Goal: Task Accomplishment & Management: Use online tool/utility

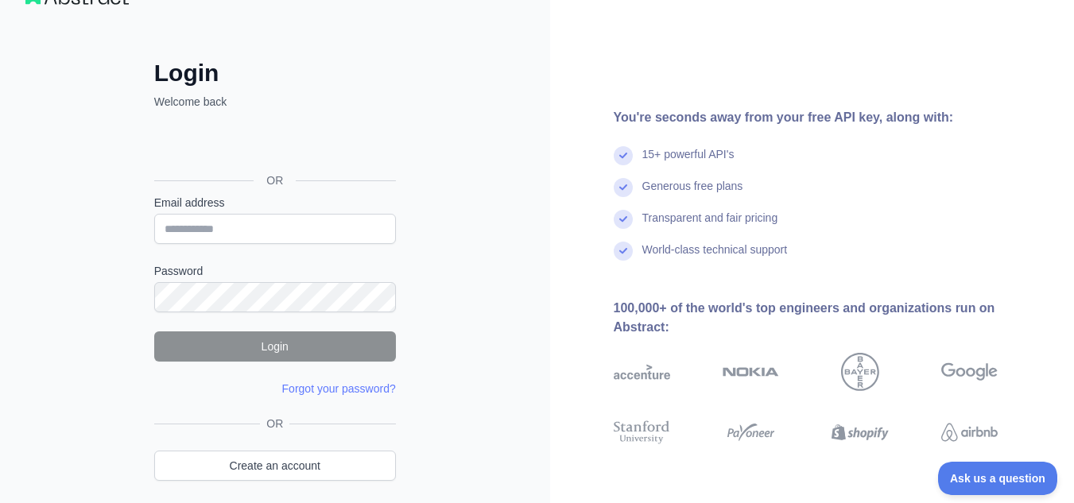
scroll to position [47, 0]
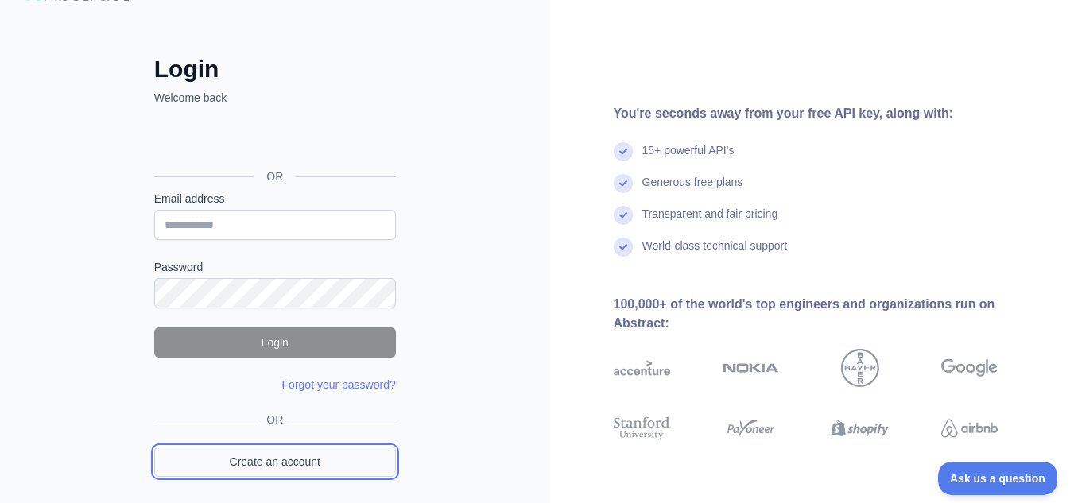
drag, startPoint x: 0, startPoint y: 0, endPoint x: 212, endPoint y: 446, distance: 493.9
click at [212, 447] on link "Create an account" at bounding box center [275, 462] width 242 height 30
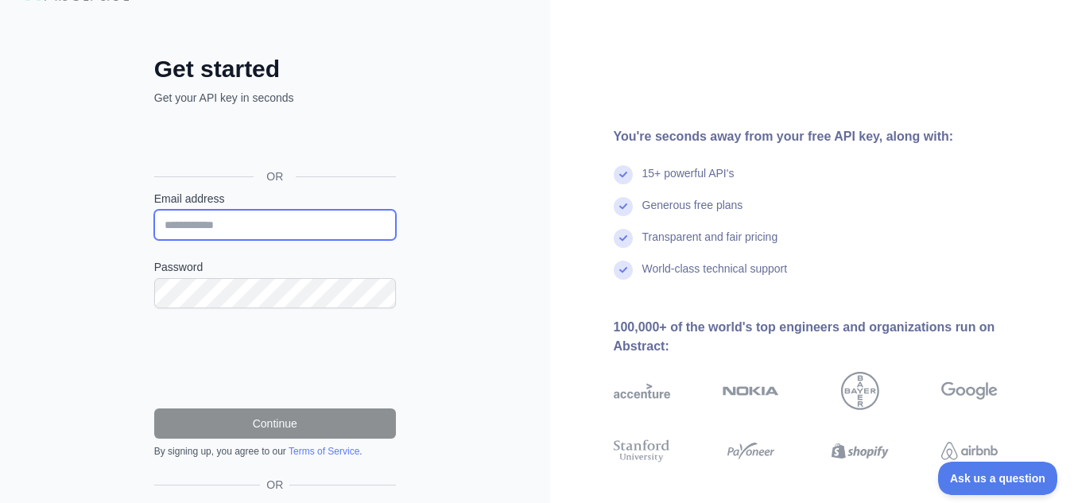
click at [182, 225] on input "Email address" at bounding box center [275, 225] width 242 height 30
type input "**********"
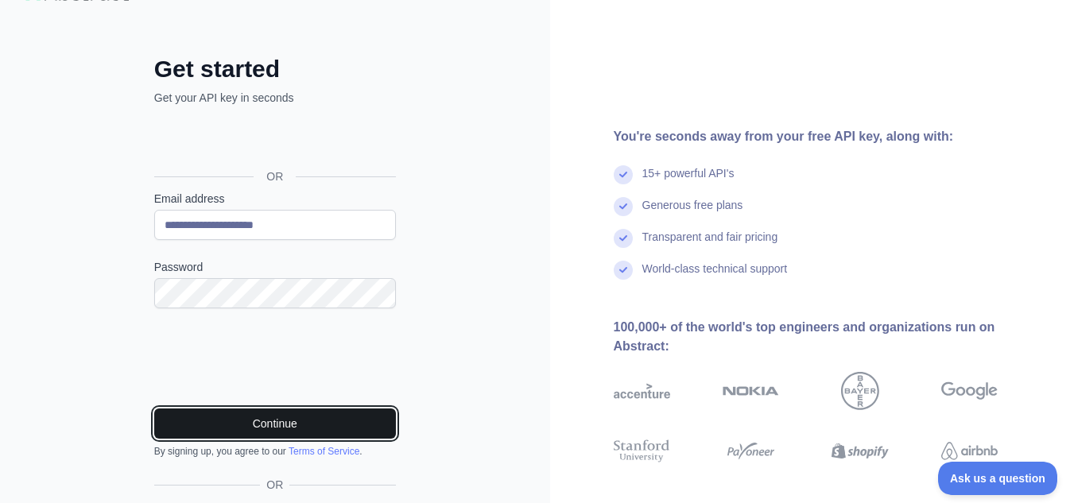
click at [243, 427] on button "Continue" at bounding box center [275, 424] width 242 height 30
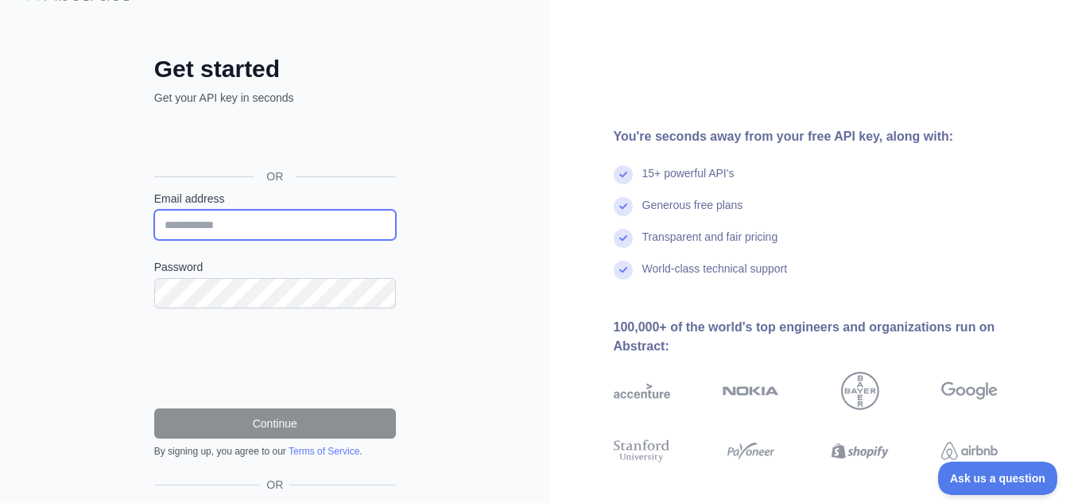
click at [234, 224] on input "Email address" at bounding box center [275, 225] width 242 height 30
click at [151, 486] on div "Get started Get your API key in seconds OR Email address Password Continue By s…" at bounding box center [274, 311] width 305 height 513
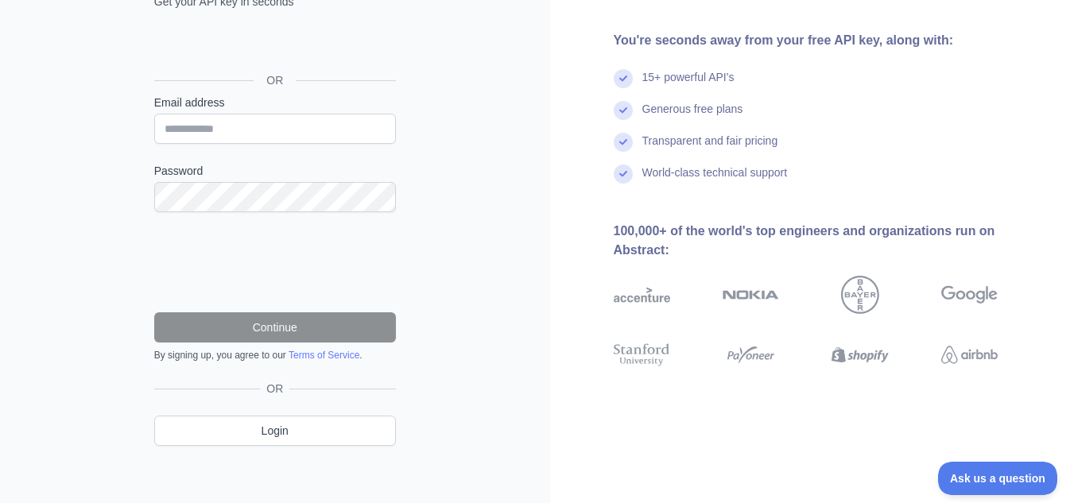
scroll to position [144, 0]
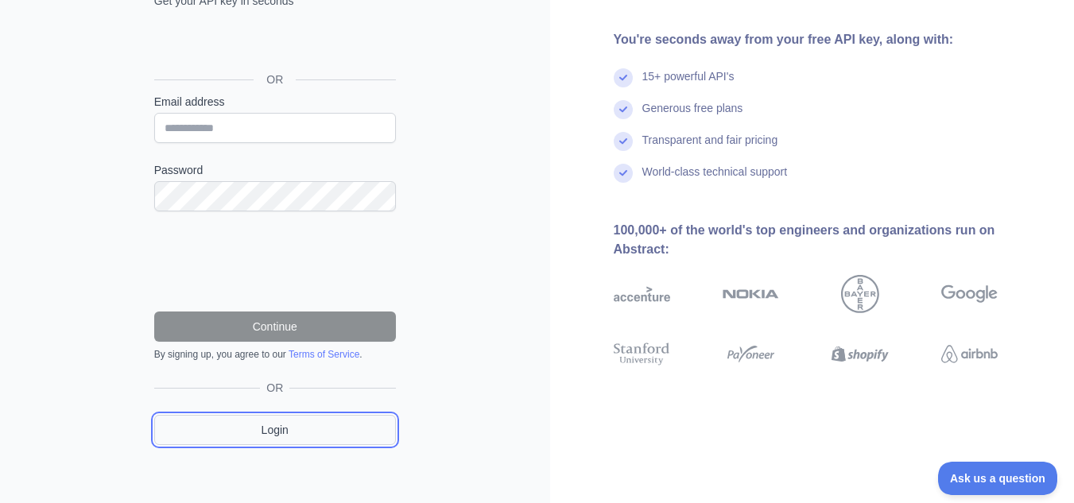
click at [210, 422] on link "Login" at bounding box center [275, 430] width 242 height 30
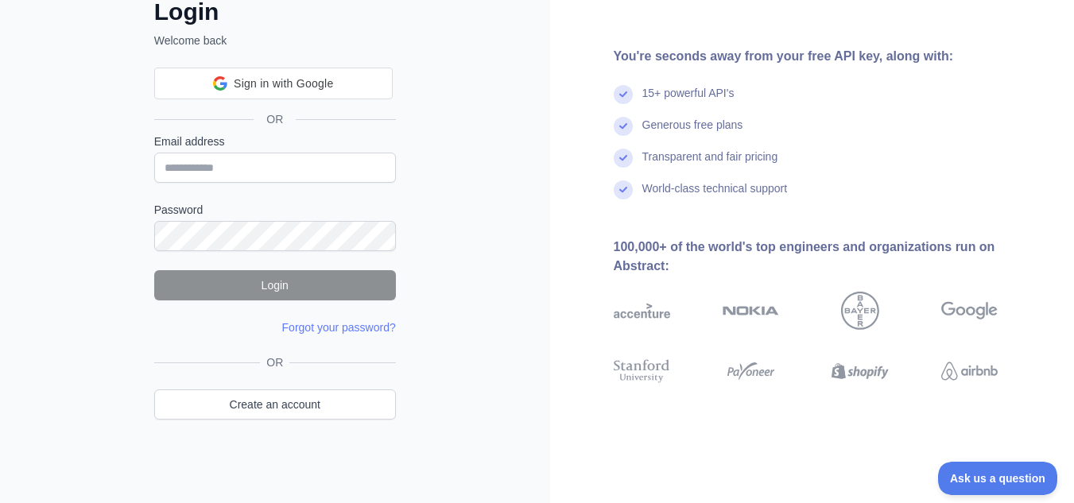
scroll to position [68, 0]
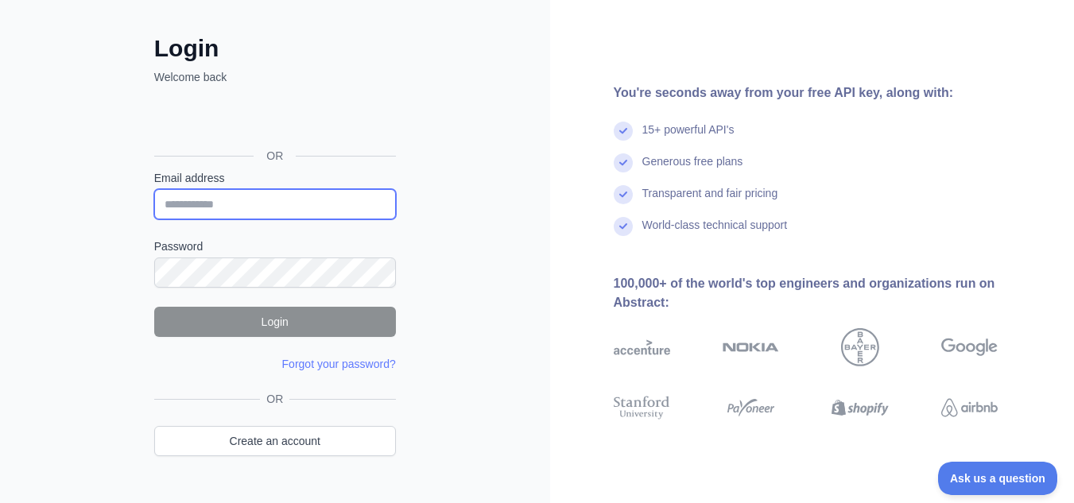
click at [214, 195] on input "Email address" at bounding box center [275, 204] width 242 height 30
type input "**********"
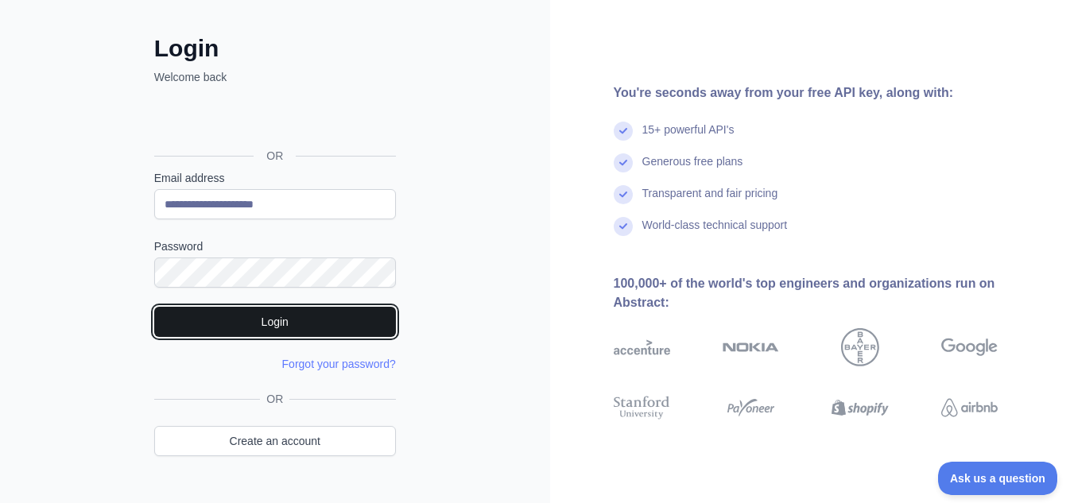
click at [240, 329] on button "Login" at bounding box center [275, 322] width 242 height 30
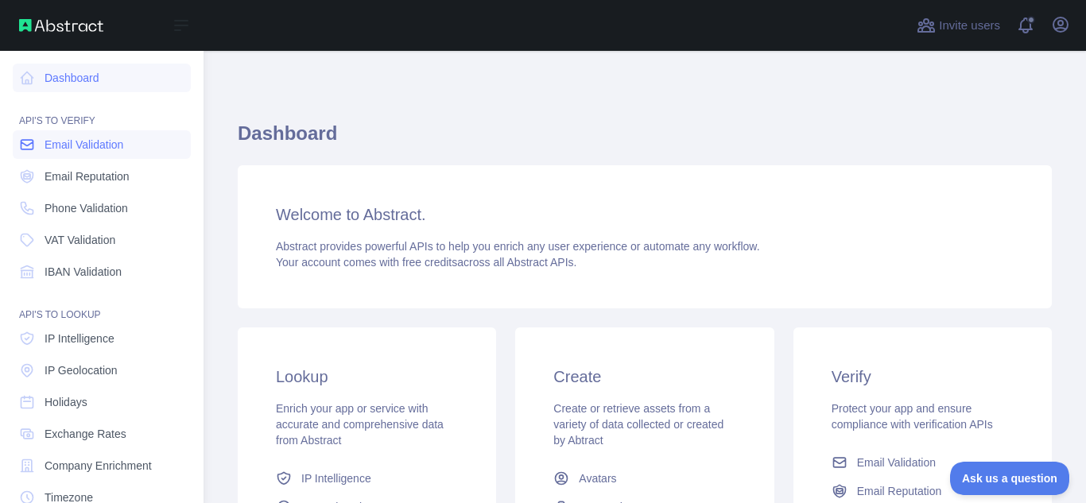
click at [69, 147] on span "Email Validation" at bounding box center [84, 145] width 79 height 16
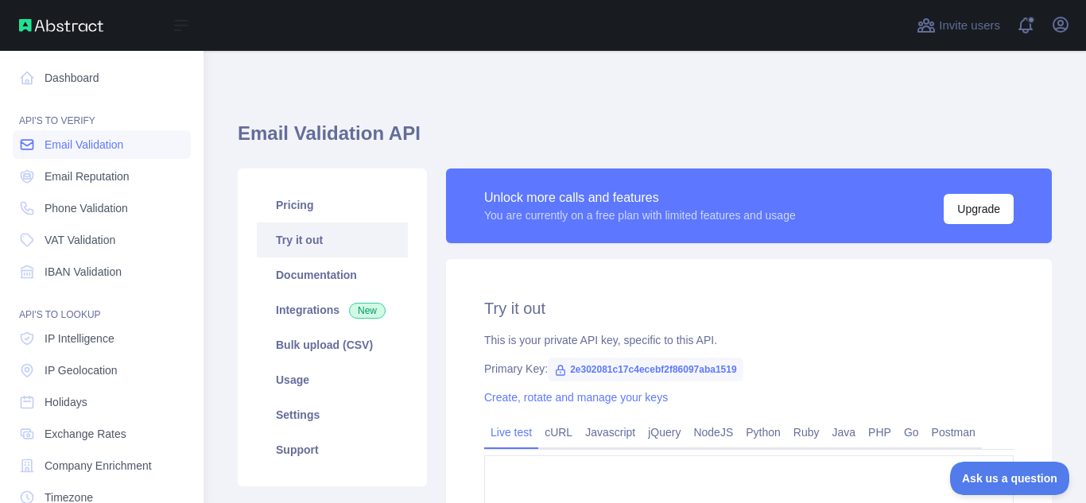
type textarea "**********"
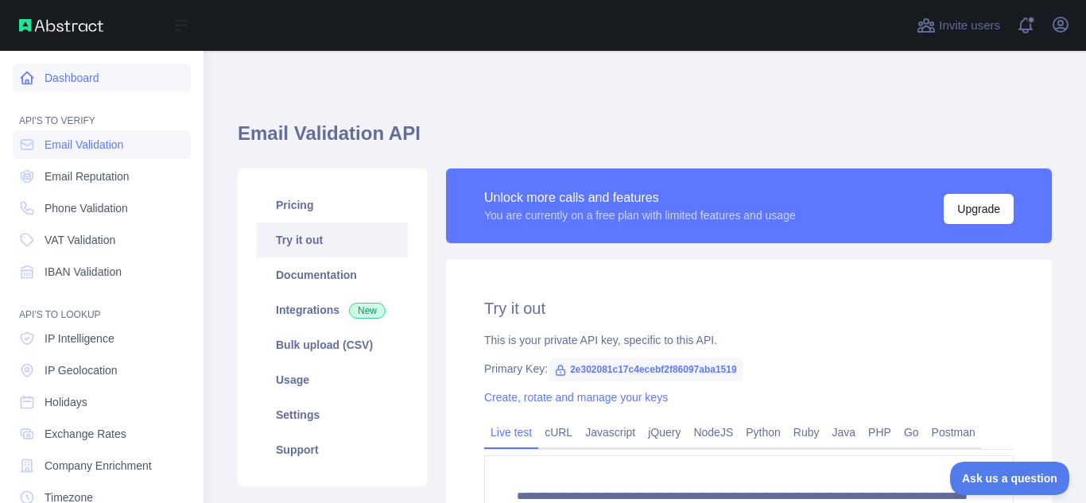
click at [75, 81] on link "Dashboard" at bounding box center [102, 78] width 178 height 29
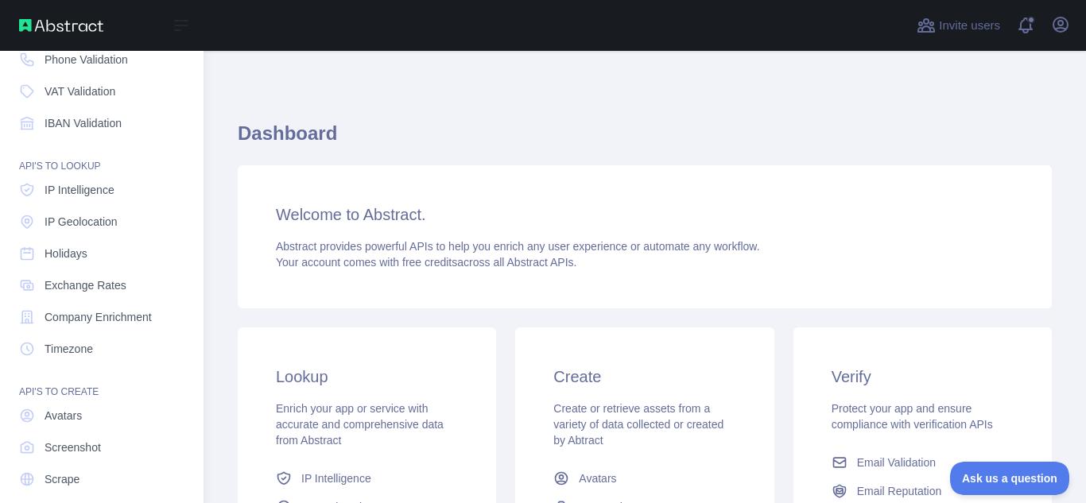
scroll to position [196, 0]
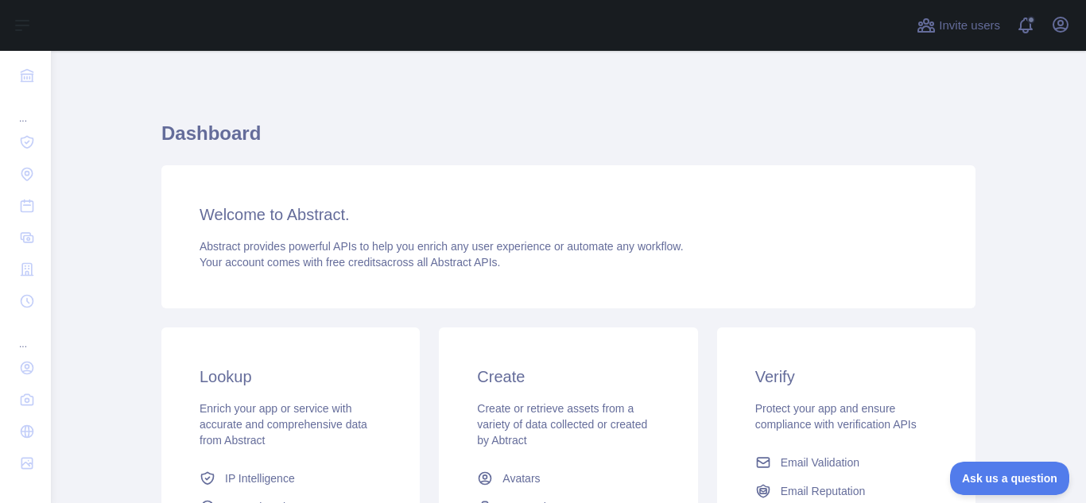
click at [366, 169] on div "Welcome to Abstract. Abstract provides powerful APIs to help you enrich any use…" at bounding box center [568, 236] width 814 height 143
click at [1048, 21] on button "Open user menu" at bounding box center [1060, 24] width 25 height 25
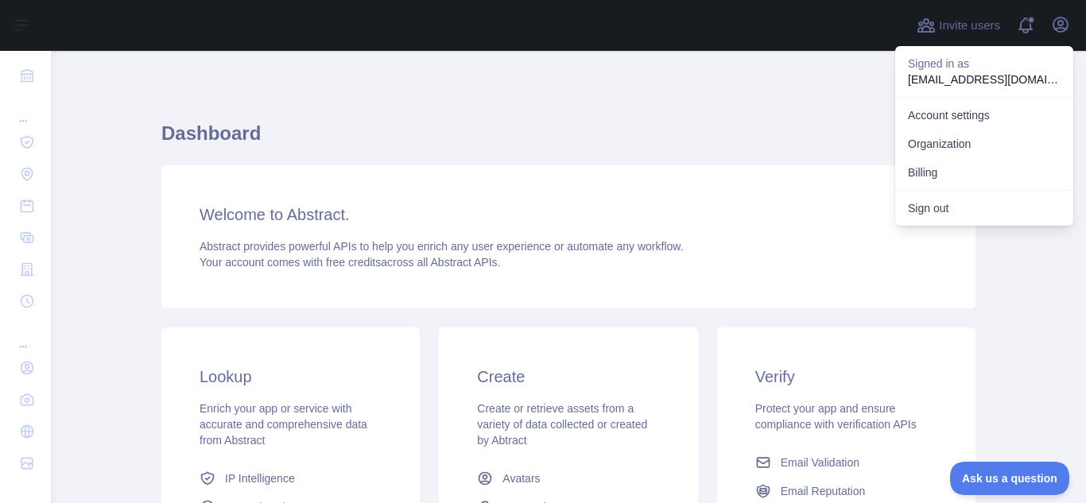
click at [944, 72] on p "maleehafidai@gmail.com" at bounding box center [984, 80] width 153 height 16
click at [726, 105] on div "Dashboard Welcome to Abstract. Abstract provides powerful APIs to help you enri…" at bounding box center [568, 392] width 814 height 607
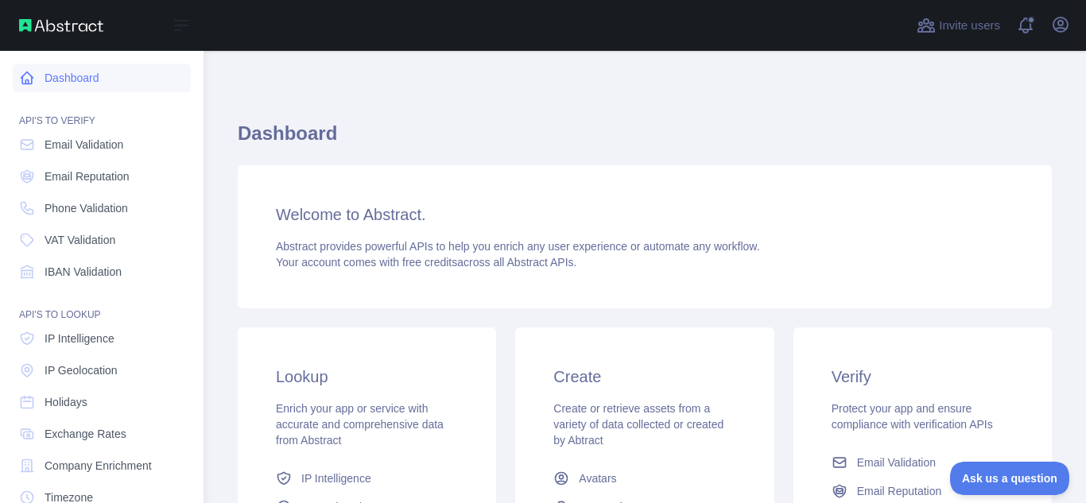
click at [21, 85] on icon at bounding box center [27, 78] width 16 height 16
click at [27, 37] on div "Open sidebar" at bounding box center [101, 25] width 203 height 51
drag, startPoint x: 27, startPoint y: 37, endPoint x: 480, endPoint y: 191, distance: 478.6
click at [480, 191] on div "Open sidebar Open sidebar Dashboard API'S TO VERIFY Email Validation Email Repu…" at bounding box center [543, 251] width 1086 height 503
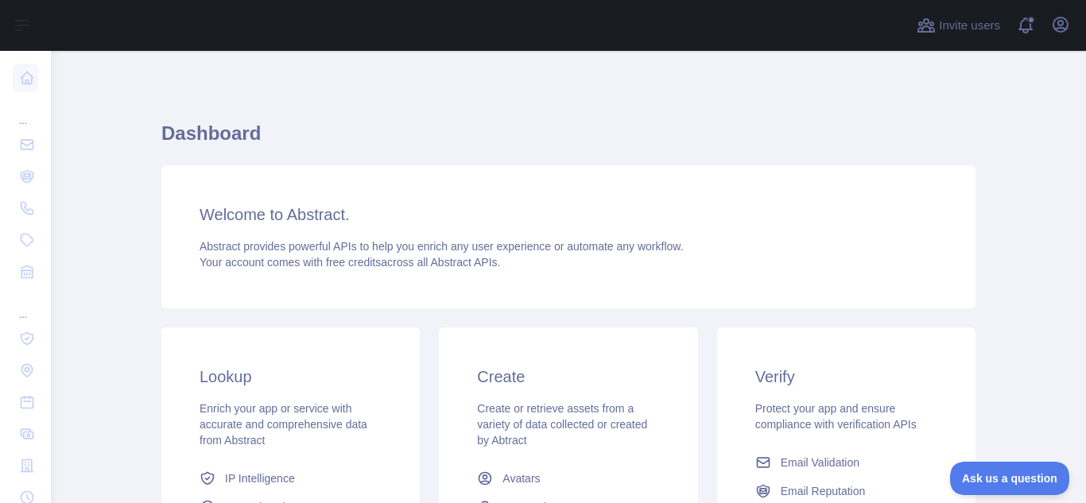
click at [111, 264] on main "Dashboard Welcome to Abstract. Abstract provides powerful APIs to help you enri…" at bounding box center [568, 277] width 1035 height 452
drag, startPoint x: 165, startPoint y: 395, endPoint x: 1057, endPoint y: 16, distance: 969.9
click at [1057, 16] on icon "button" at bounding box center [1060, 24] width 19 height 19
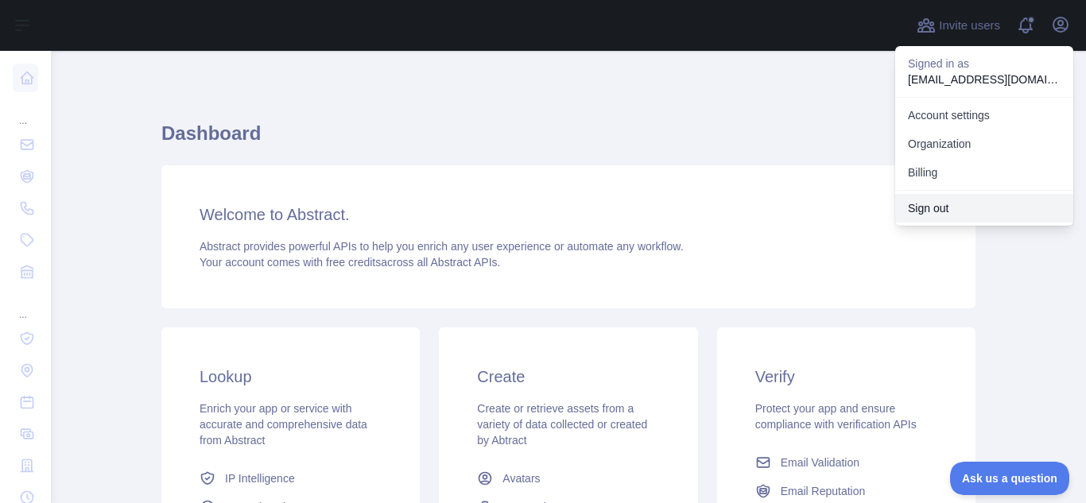
click at [952, 209] on button "Sign out" at bounding box center [984, 208] width 178 height 29
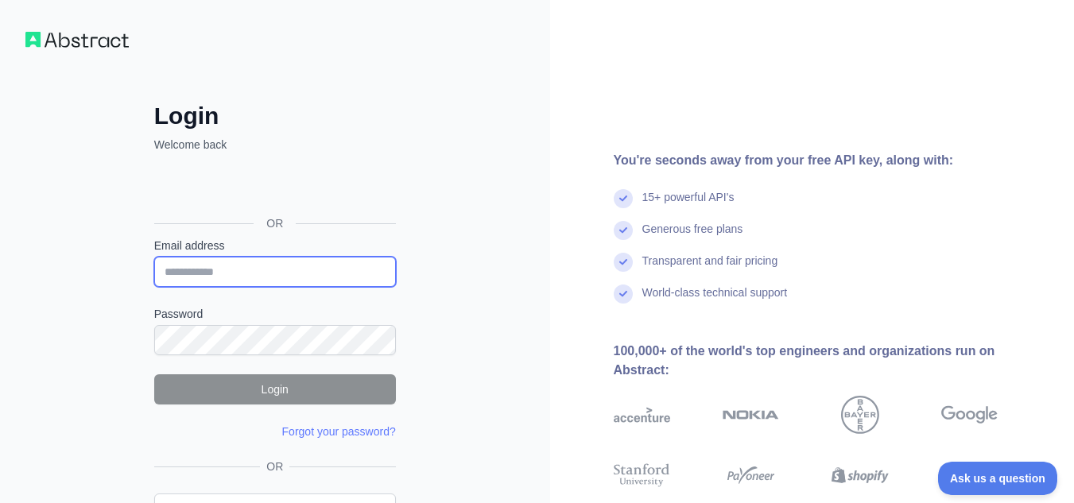
click at [231, 281] on input "Email address" at bounding box center [275, 272] width 242 height 30
type input "**********"
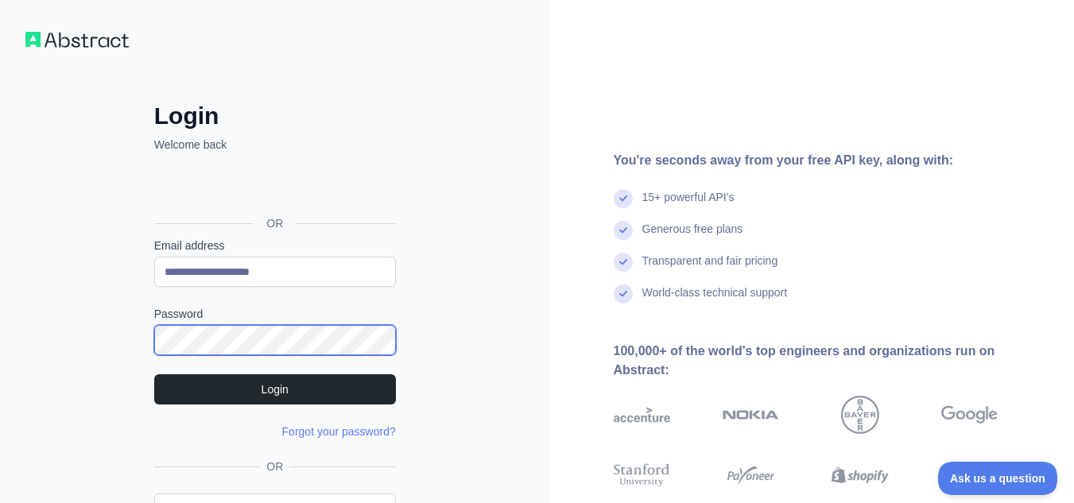
scroll to position [103, 0]
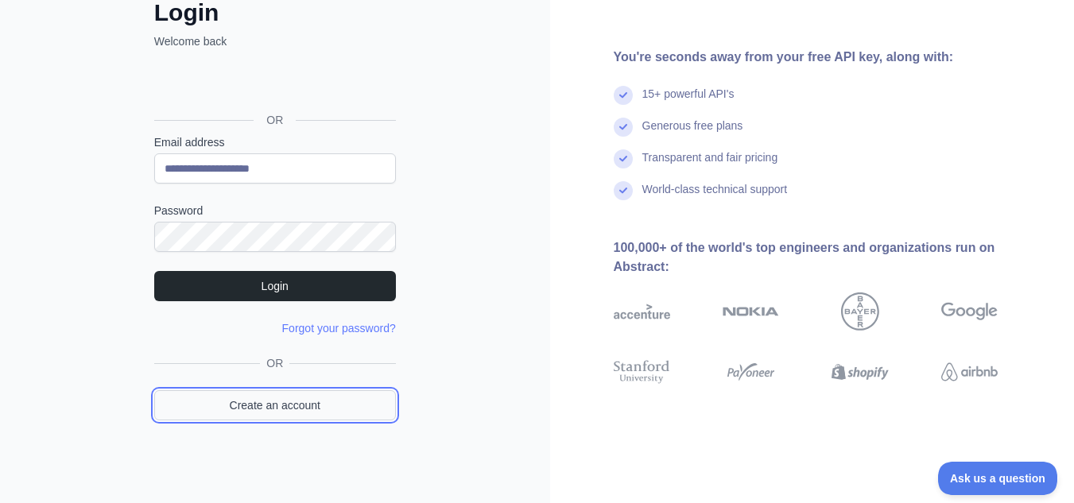
click at [304, 418] on link "Create an account" at bounding box center [275, 405] width 242 height 30
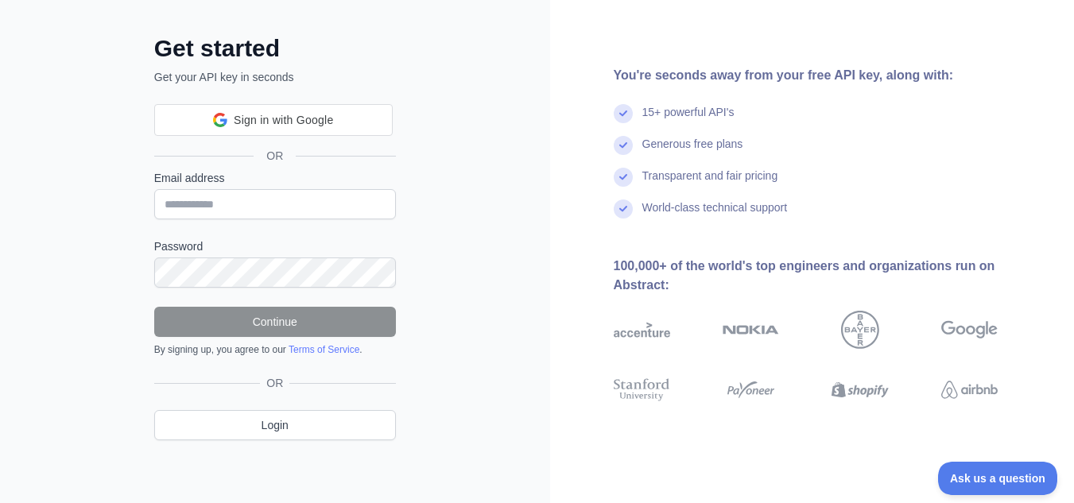
scroll to position [103, 0]
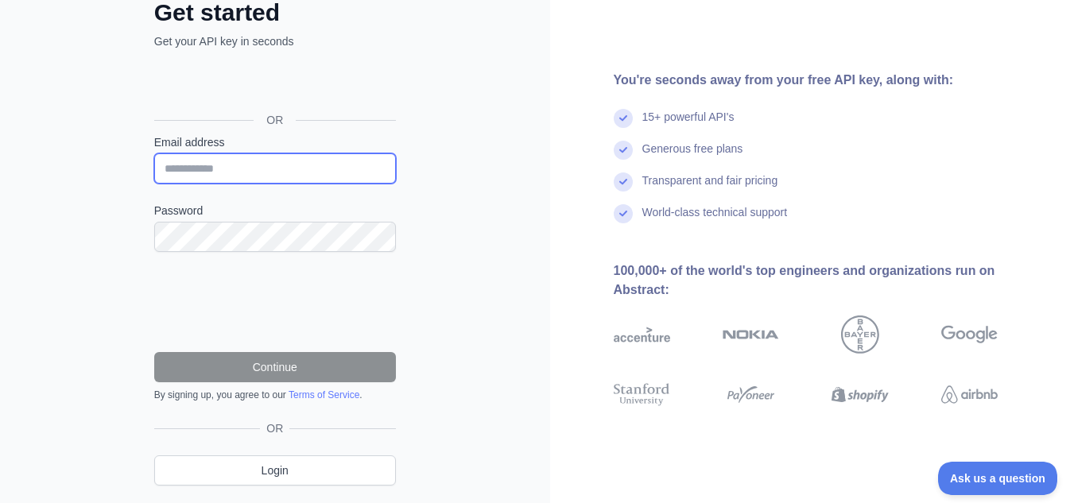
click at [281, 170] on input "Email address" at bounding box center [275, 168] width 242 height 30
type input "**********"
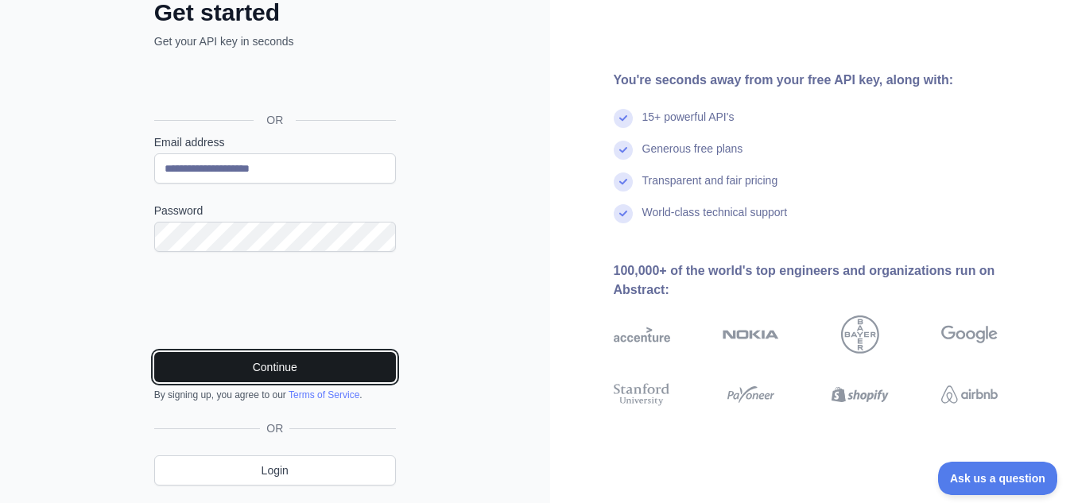
click at [258, 377] on button "Continue" at bounding box center [275, 367] width 242 height 30
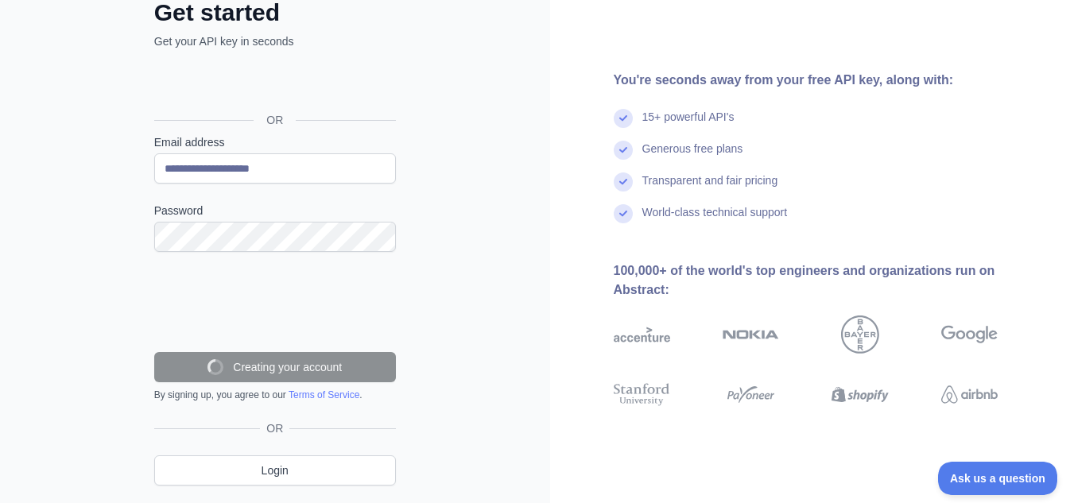
scroll to position [98, 0]
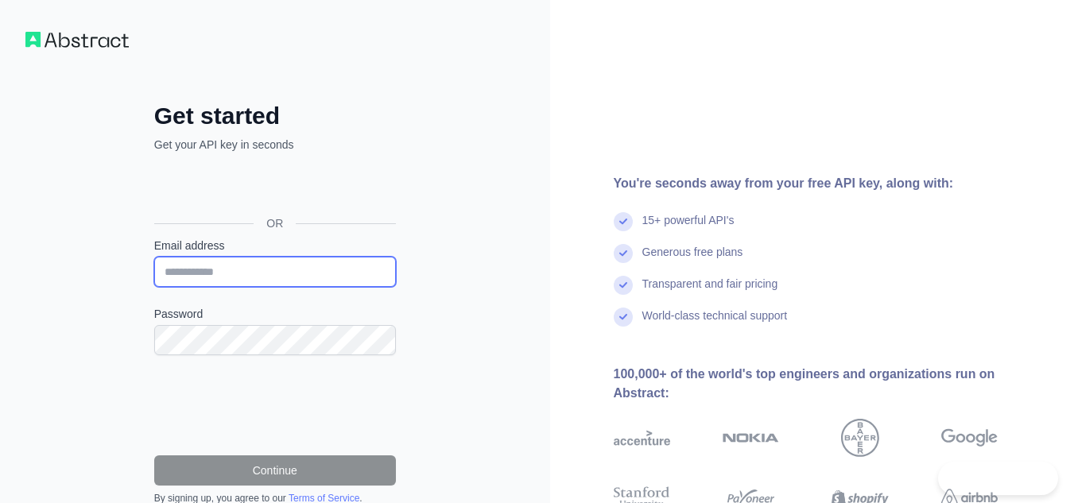
click at [233, 281] on input "Email address" at bounding box center [275, 272] width 242 height 30
type input "*"
type input "**********"
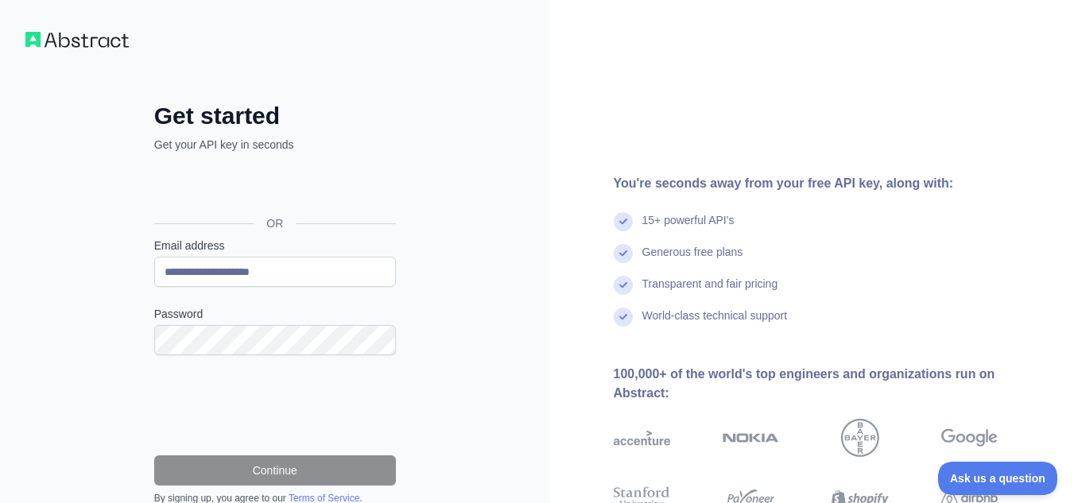
click at [257, 310] on label "Password" at bounding box center [275, 314] width 242 height 16
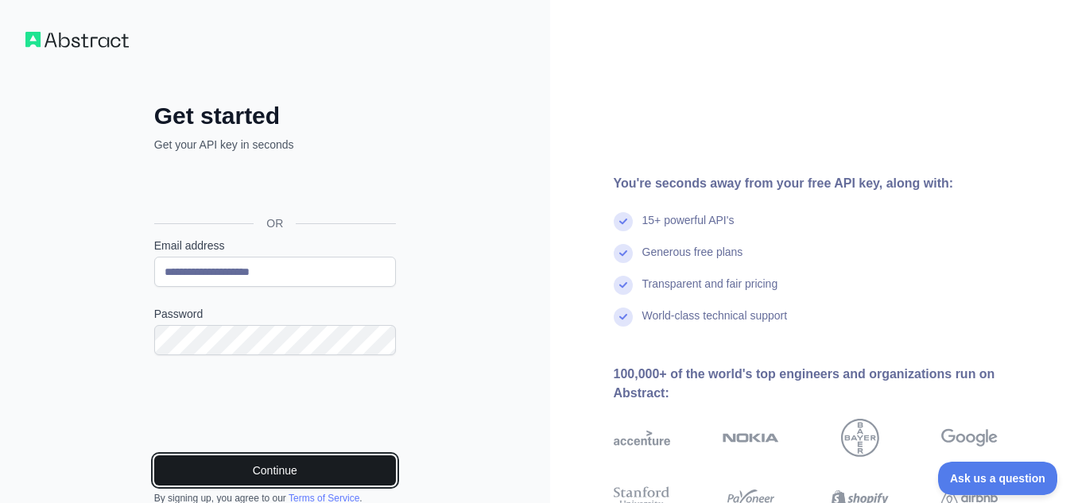
click at [197, 466] on button "Continue" at bounding box center [275, 470] width 242 height 30
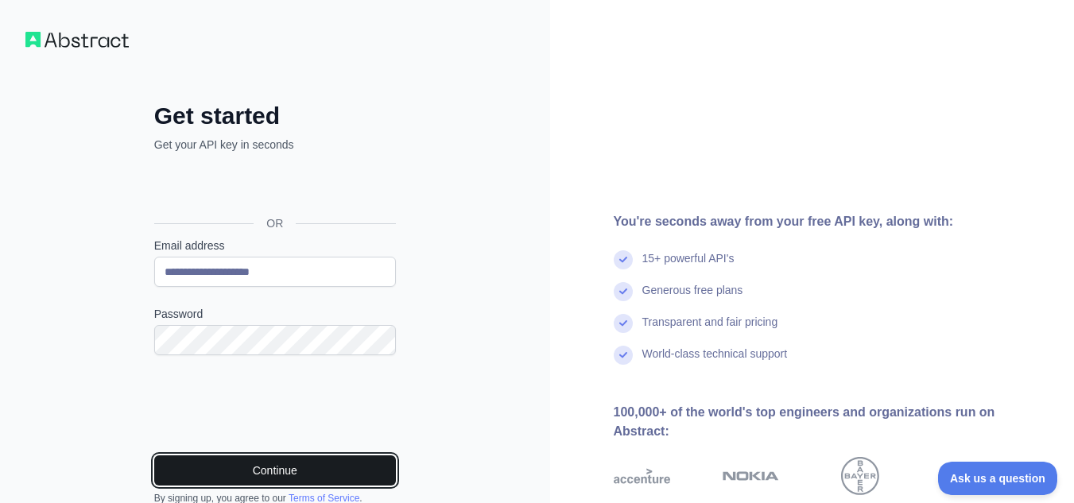
click at [197, 466] on button "Continue" at bounding box center [275, 470] width 242 height 30
click at [275, 467] on button "Continue" at bounding box center [275, 470] width 242 height 30
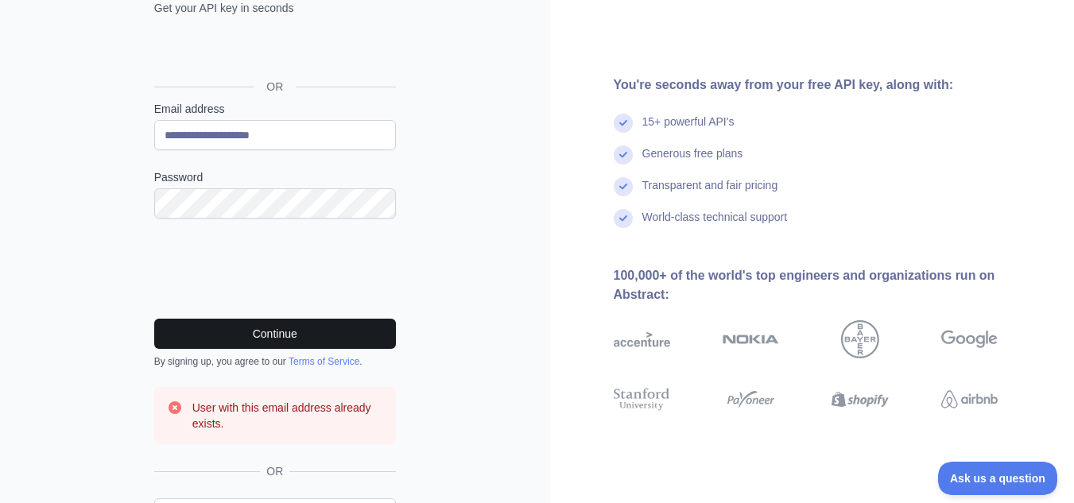
scroll to position [118, 0]
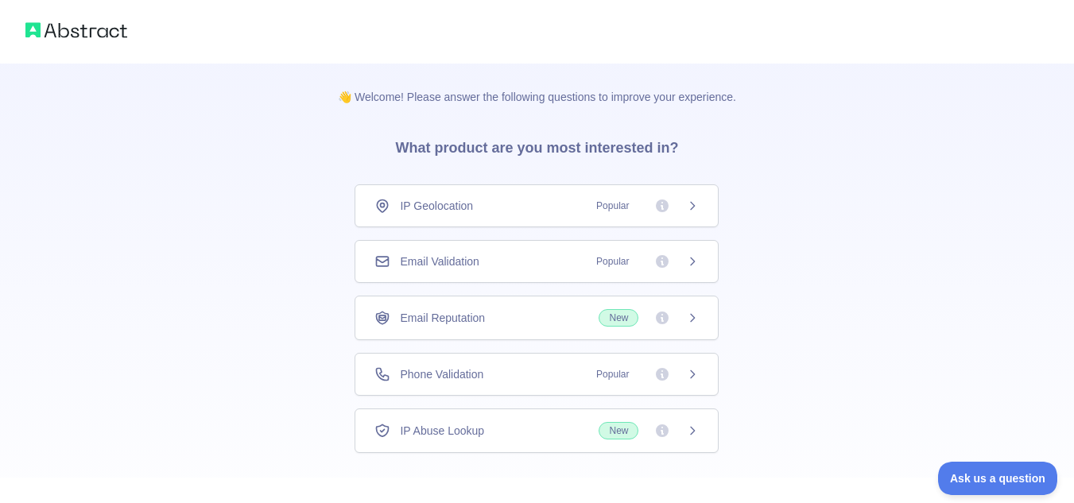
scroll to position [81, 0]
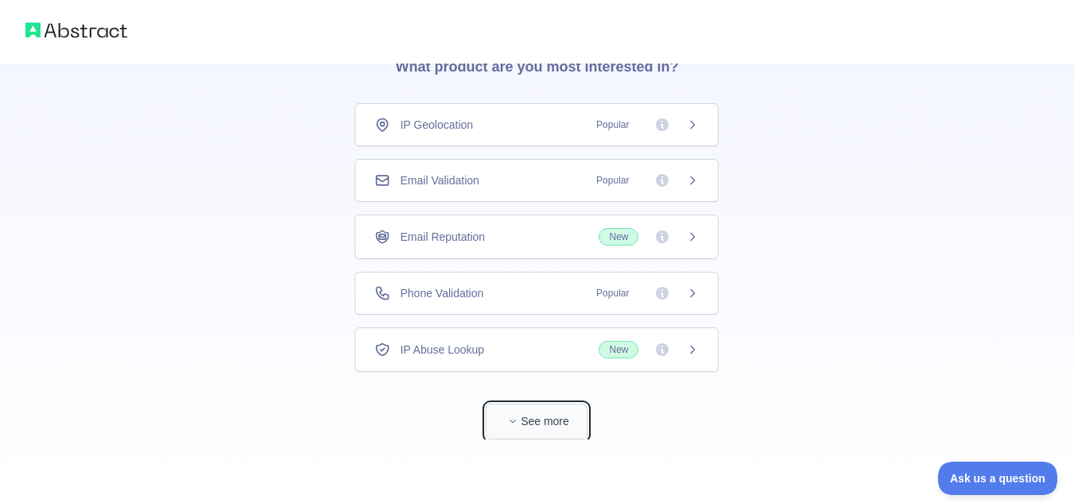
click at [555, 434] on button "See more" at bounding box center [537, 422] width 102 height 36
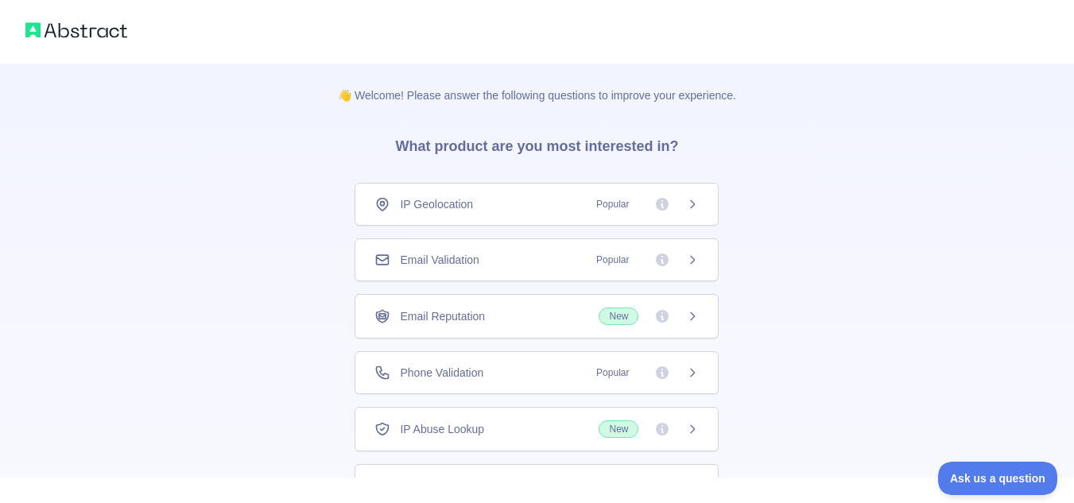
scroll to position [0, 0]
click at [975, 461] on button "Ask us a question" at bounding box center [989, 475] width 119 height 33
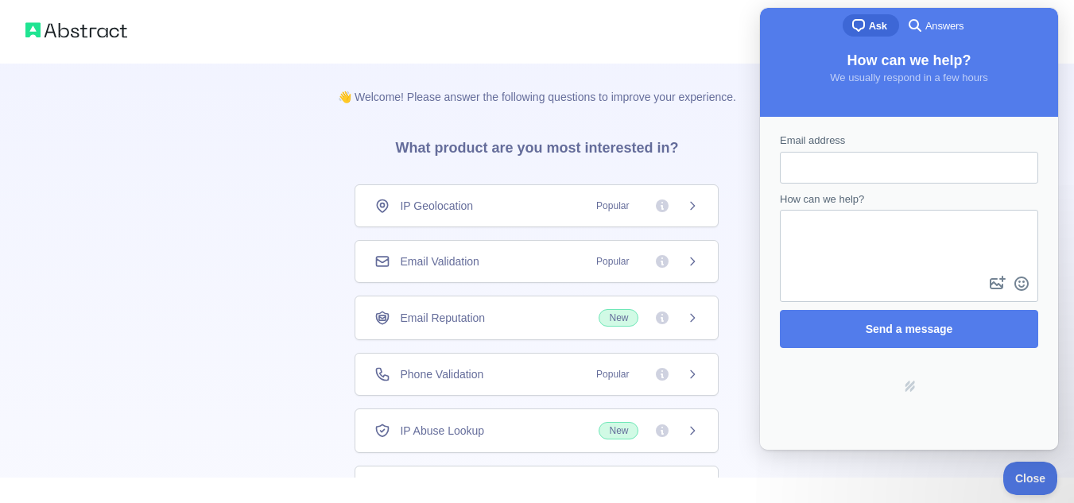
click at [739, 499] on div at bounding box center [537, 490] width 1074 height 25
click at [679, 55] on div at bounding box center [537, 32] width 1074 height 64
click at [1020, 474] on span "Close" at bounding box center [1026, 476] width 54 height 11
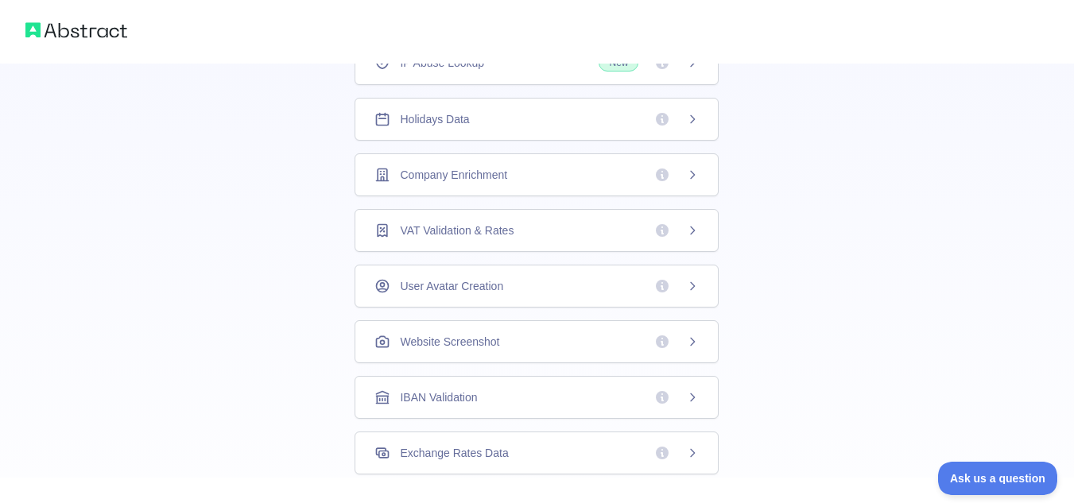
scroll to position [508, 0]
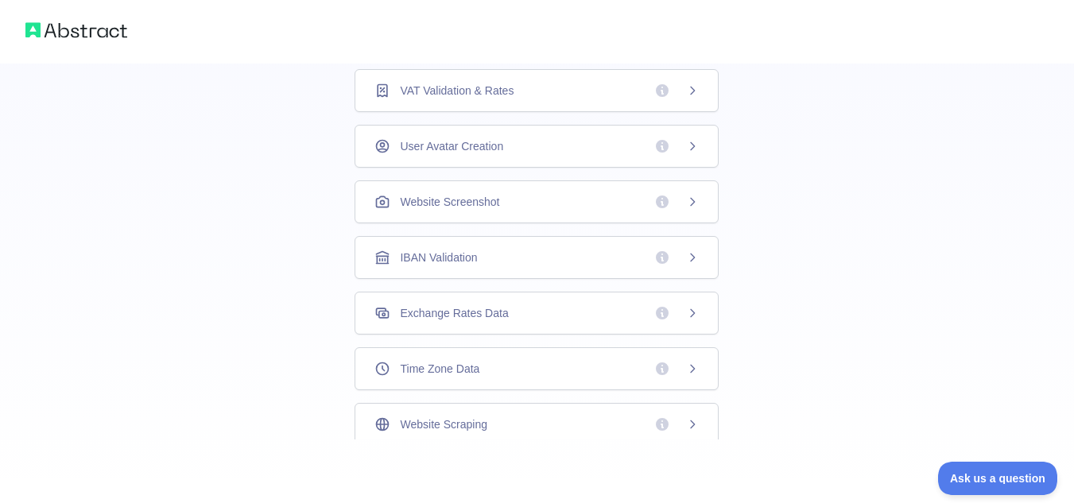
click at [527, 421] on div "Website Scraping" at bounding box center [536, 425] width 324 height 16
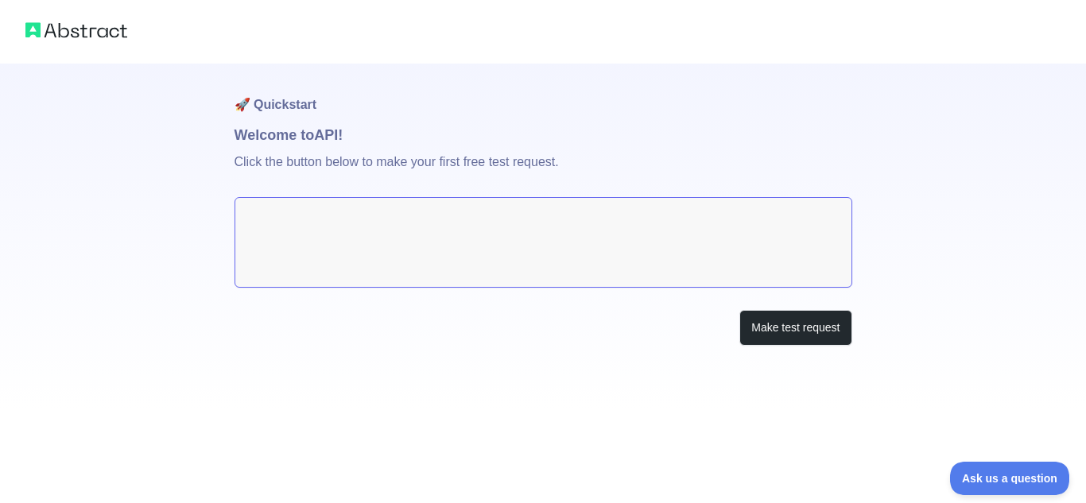
click at [362, 235] on textarea at bounding box center [543, 242] width 618 height 91
drag, startPoint x: 362, startPoint y: 235, endPoint x: 757, endPoint y: 316, distance: 403.3
click at [757, 316] on div "🚀 Quickstart Welcome to API! Click the button below to make your first free tes…" at bounding box center [543, 237] width 618 height 346
click at [757, 316] on button "Make test request" at bounding box center [795, 328] width 112 height 36
